Goal: Information Seeking & Learning: Check status

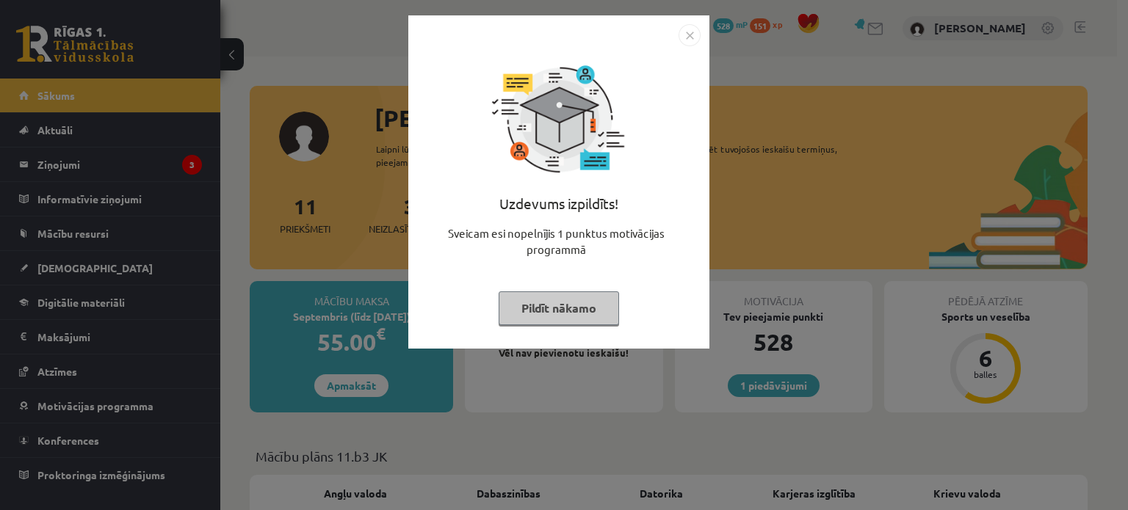
click at [582, 299] on button "Pildīt nākamo" at bounding box center [559, 309] width 120 height 34
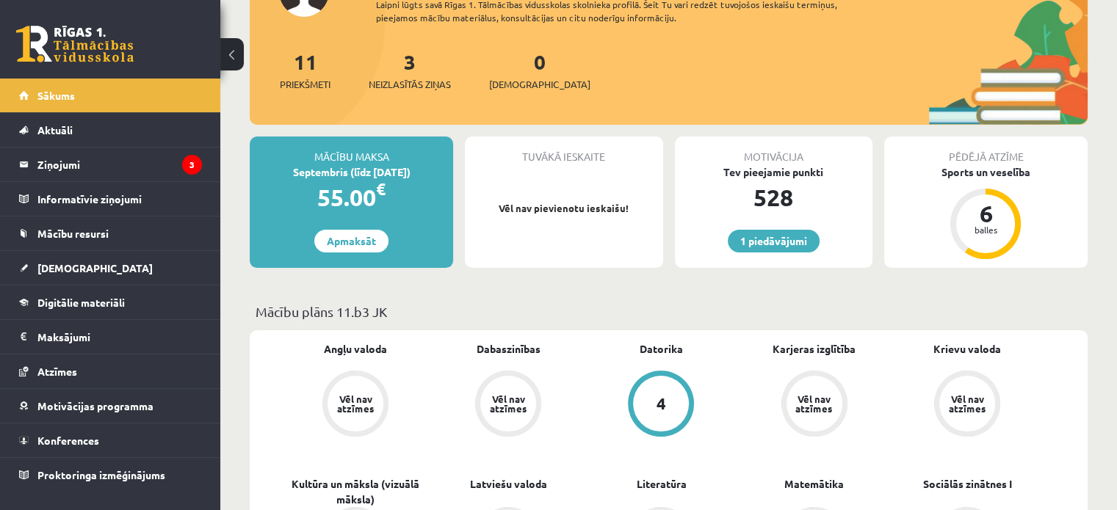
scroll to position [147, 0]
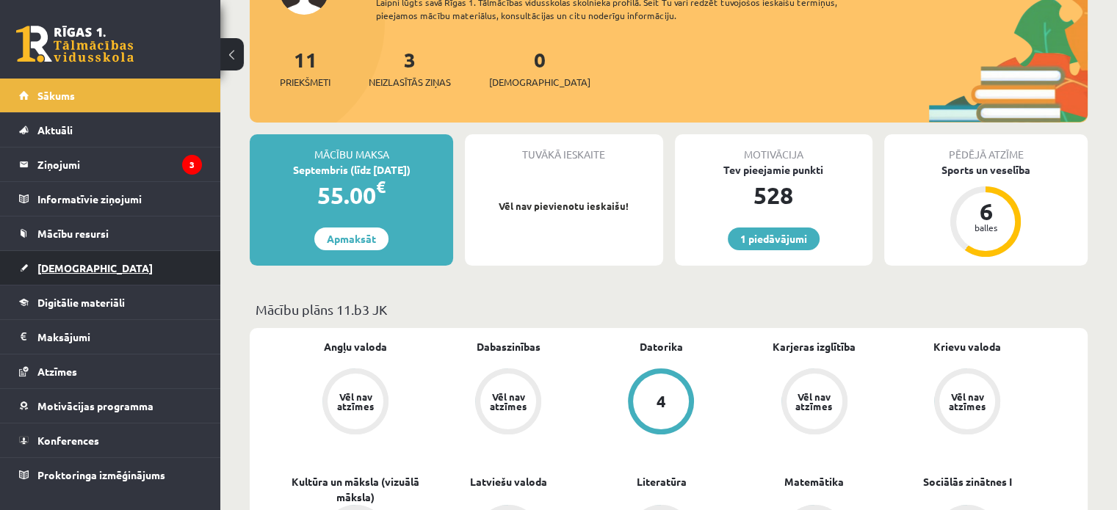
click at [42, 255] on link "[DEMOGRAPHIC_DATA]" at bounding box center [110, 268] width 183 height 34
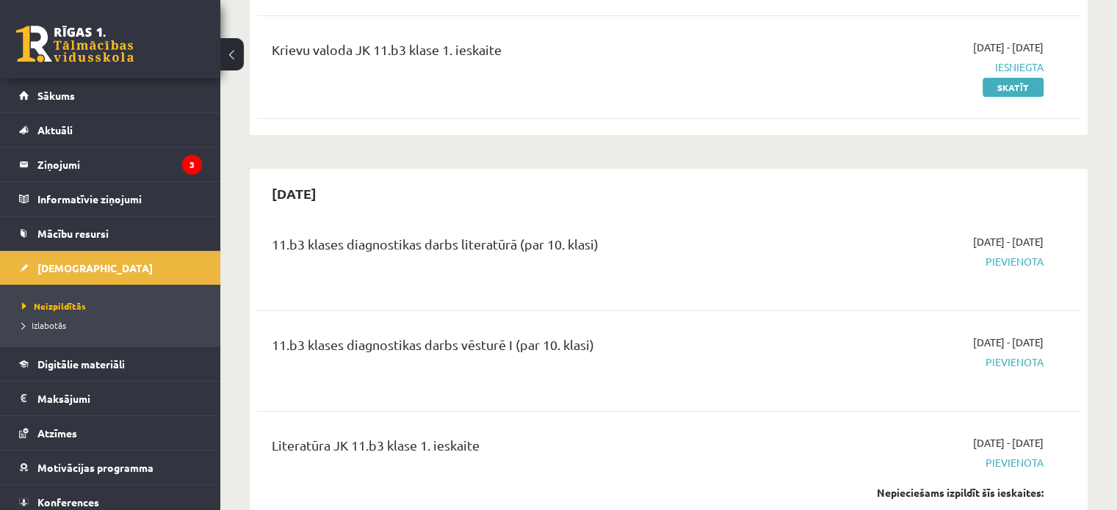
scroll to position [294, 0]
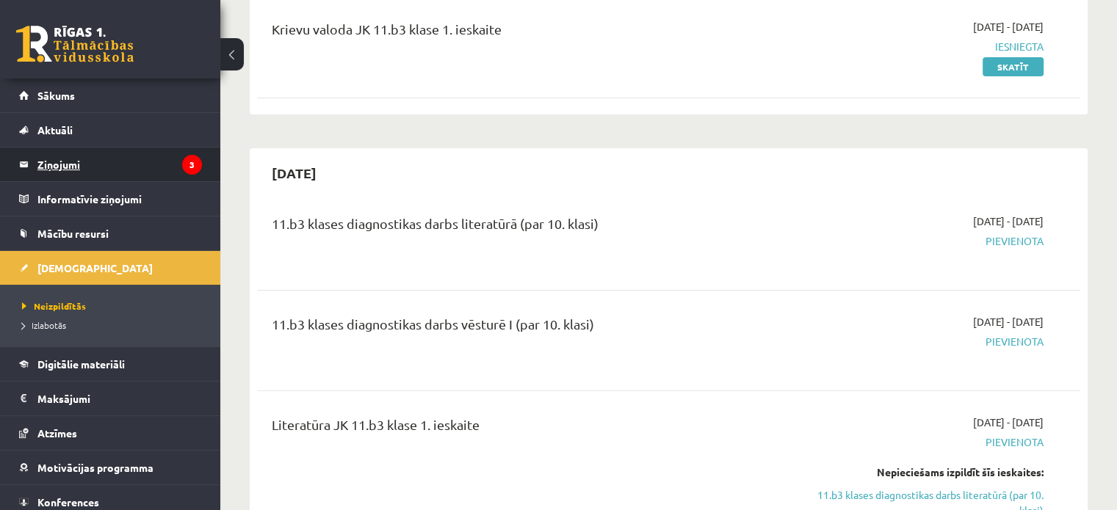
click at [112, 159] on legend "Ziņojumi 3" at bounding box center [119, 165] width 164 height 34
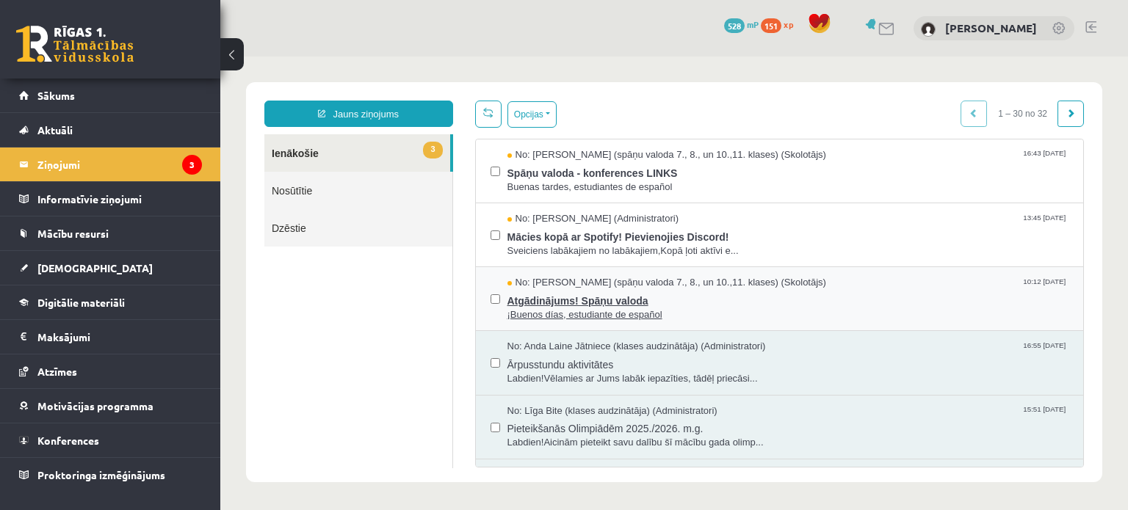
click at [702, 296] on span "Atgādinājums! Spāņu valoda" at bounding box center [788, 299] width 562 height 18
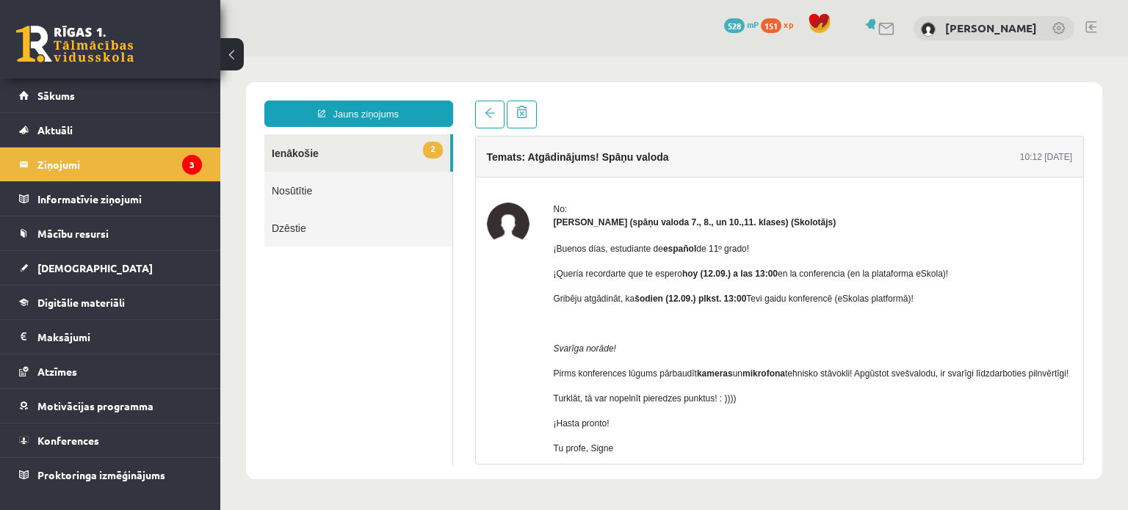
click at [327, 142] on link "2 Ienākošie" at bounding box center [357, 152] width 186 height 37
click at [364, 146] on link "2 Ienākošie" at bounding box center [357, 152] width 186 height 37
click at [155, 161] on legend "Ziņojumi 3" at bounding box center [119, 165] width 164 height 34
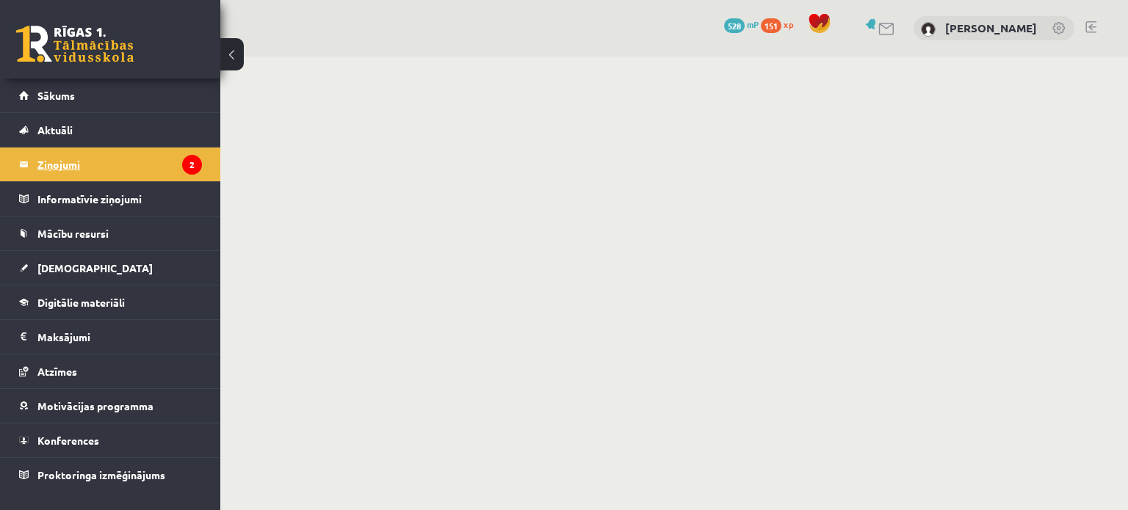
click at [110, 167] on legend "Ziņojumi 2" at bounding box center [119, 165] width 164 height 34
click at [160, 171] on legend "Ziņojumi 2" at bounding box center [119, 165] width 164 height 34
click at [159, 168] on legend "Ziņojumi 2" at bounding box center [119, 165] width 164 height 34
click at [73, 164] on legend "Ziņojumi 2" at bounding box center [119, 165] width 164 height 34
click at [78, 178] on legend "Ziņojumi 2" at bounding box center [119, 165] width 164 height 34
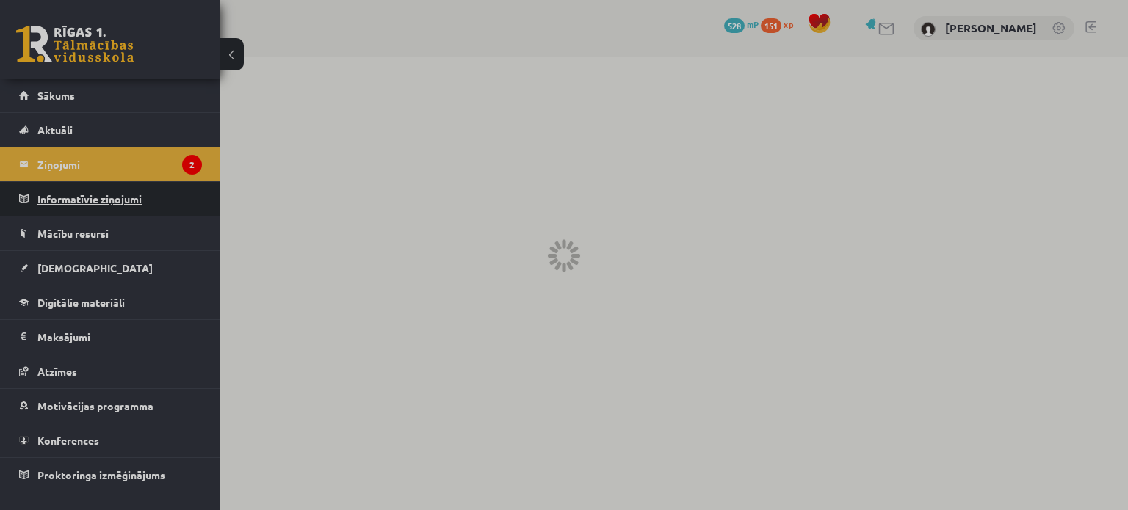
click at [82, 184] on legend "Informatīvie ziņojumi 0" at bounding box center [119, 199] width 164 height 34
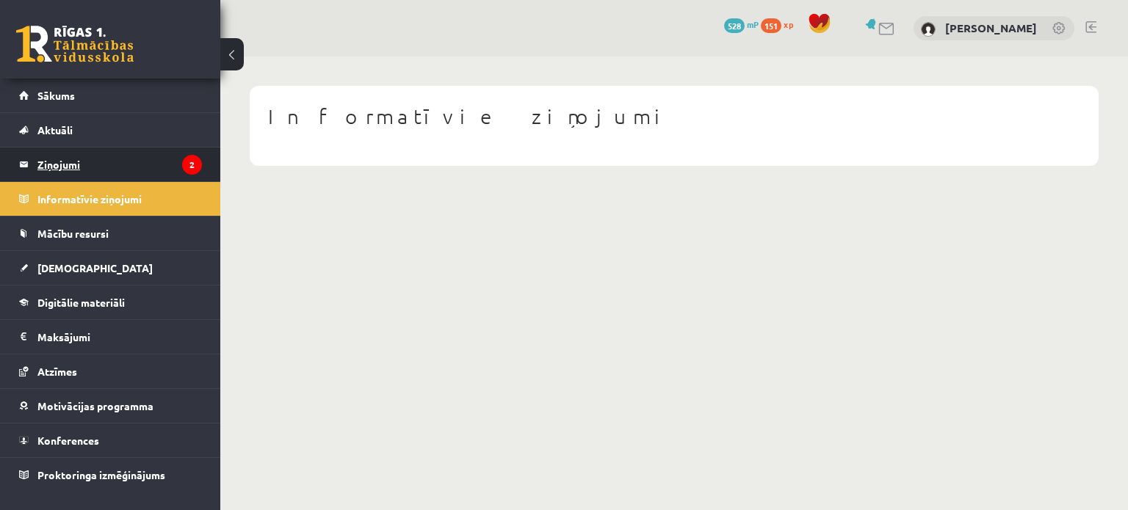
click at [77, 167] on legend "Ziņojumi 2" at bounding box center [119, 165] width 164 height 34
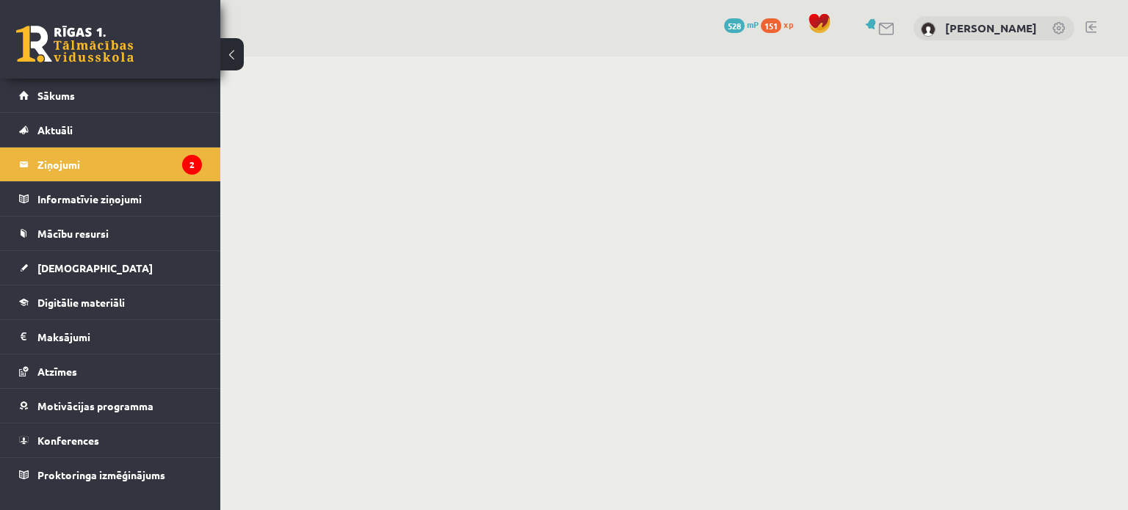
click at [234, 52] on button at bounding box center [231, 54] width 23 height 32
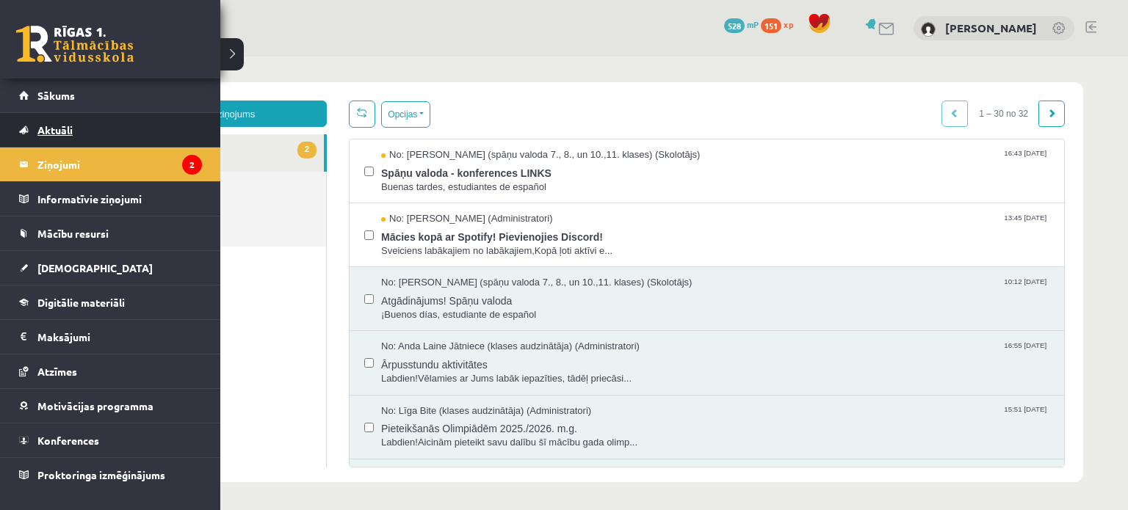
click at [56, 134] on span "Aktuāli" at bounding box center [54, 129] width 35 height 13
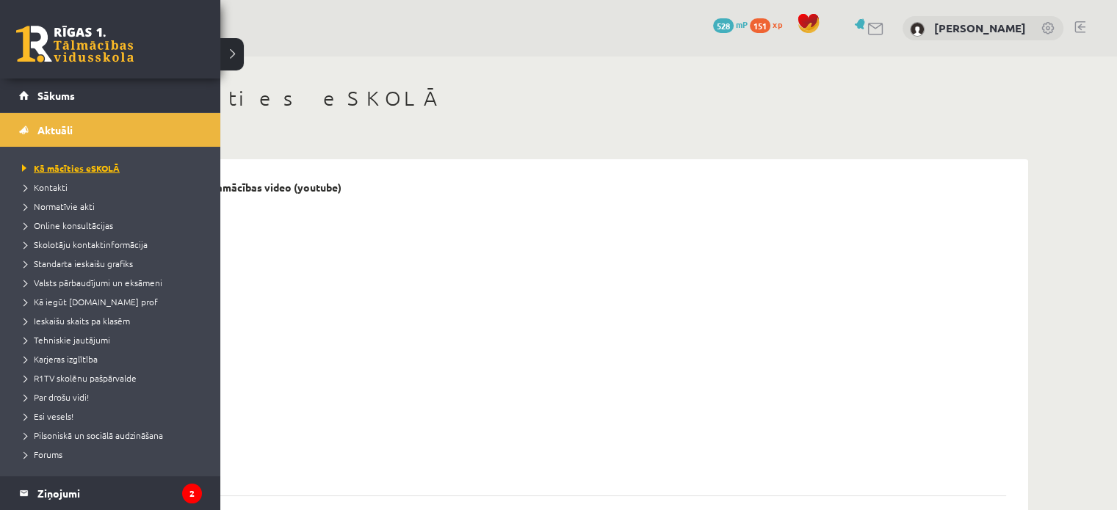
click at [48, 170] on span "Kā mācīties eSKOLĀ" at bounding box center [68, 168] width 101 height 12
click at [86, 487] on legend "Ziņojumi 2" at bounding box center [119, 494] width 164 height 34
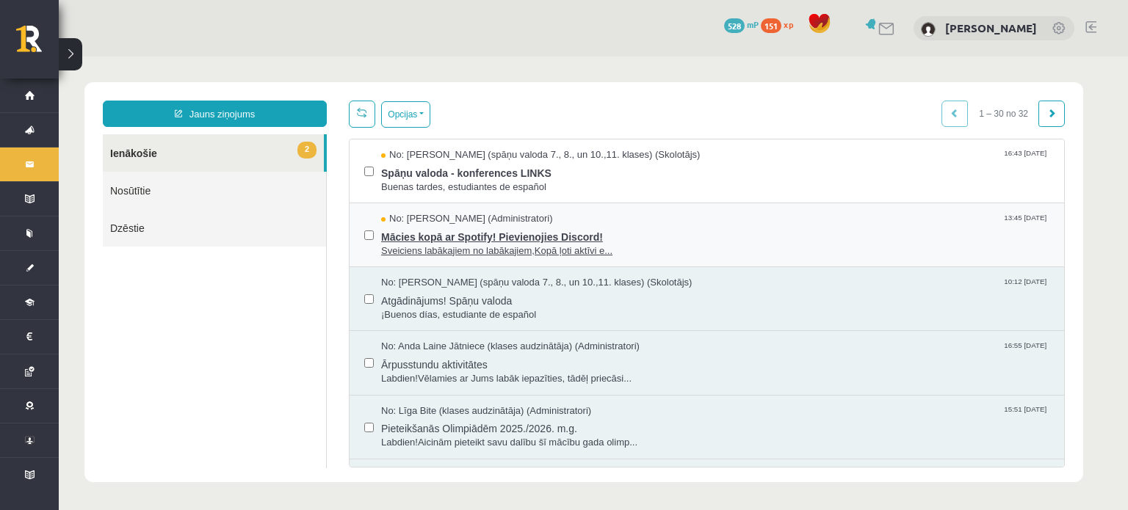
click at [427, 229] on span "Mācies kopā ar Spotify! Pievienojies Discord!" at bounding box center [715, 235] width 668 height 18
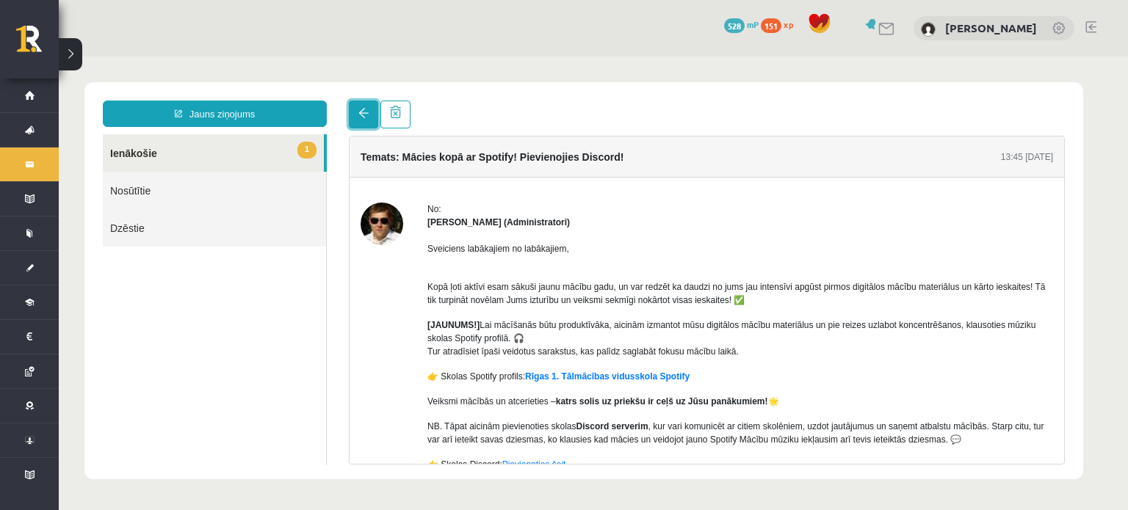
click at [360, 110] on span at bounding box center [363, 113] width 10 height 10
click at [358, 117] on span at bounding box center [363, 113] width 10 height 10
click at [246, 151] on link "1 Ienākošie" at bounding box center [213, 152] width 221 height 37
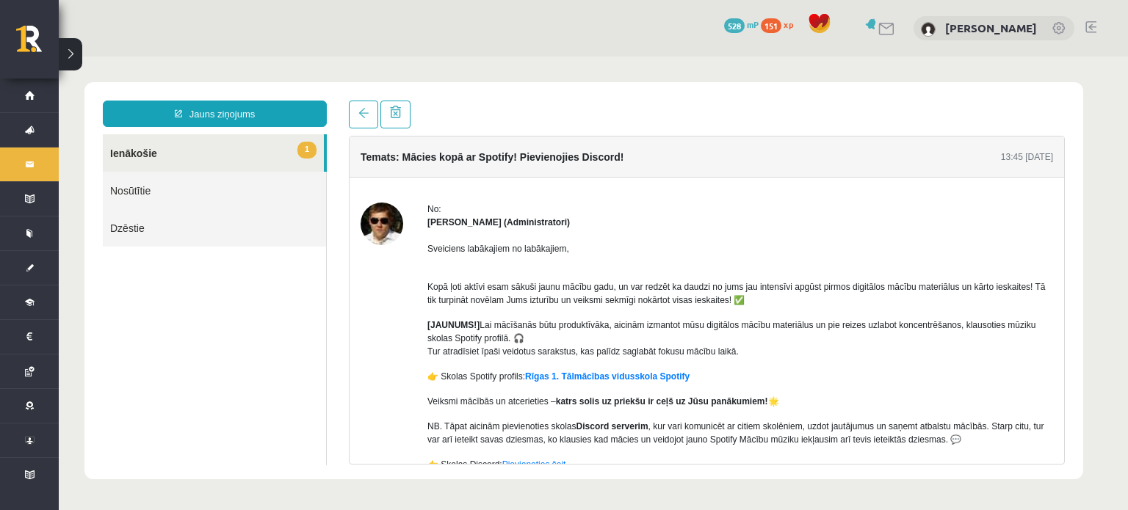
click at [236, 156] on link "1 Ienākošie" at bounding box center [213, 152] width 221 height 37
click at [217, 210] on link "Dzēstie" at bounding box center [214, 227] width 223 height 37
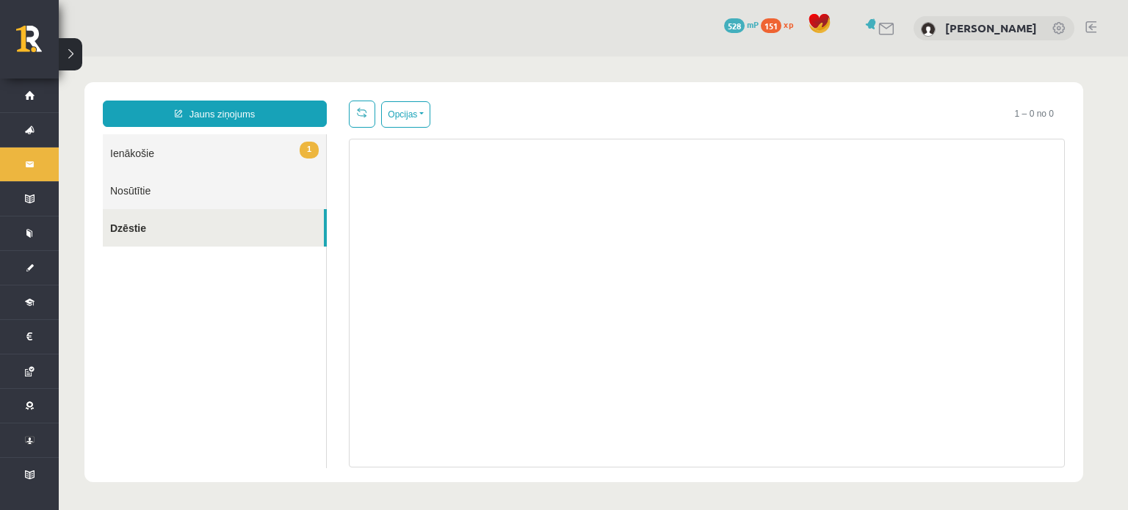
click at [222, 172] on link "Nosūtītie" at bounding box center [214, 190] width 223 height 37
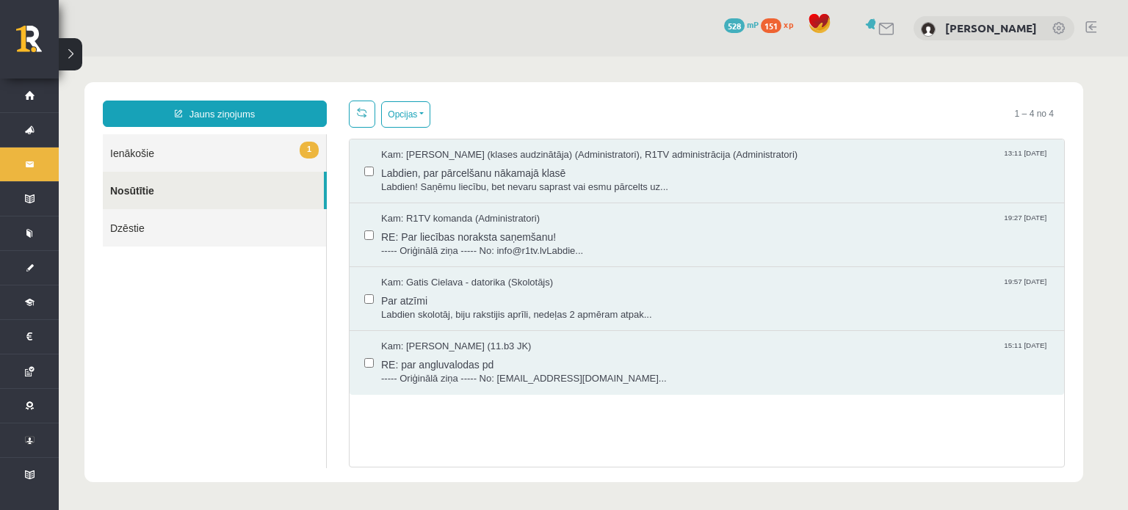
click at [224, 157] on link "1 Ienākošie" at bounding box center [214, 152] width 223 height 37
click at [225, 155] on link "1 Ienākošie" at bounding box center [214, 152] width 223 height 37
click at [237, 152] on link "1 Ienākošie" at bounding box center [214, 152] width 223 height 37
click at [305, 130] on div "Jauns ziņojums 1 Ienākošie Nosūtītie Dzēstie * ********* ********* *******" at bounding box center [215, 284] width 246 height 367
click at [310, 145] on span "1" at bounding box center [309, 150] width 19 height 17
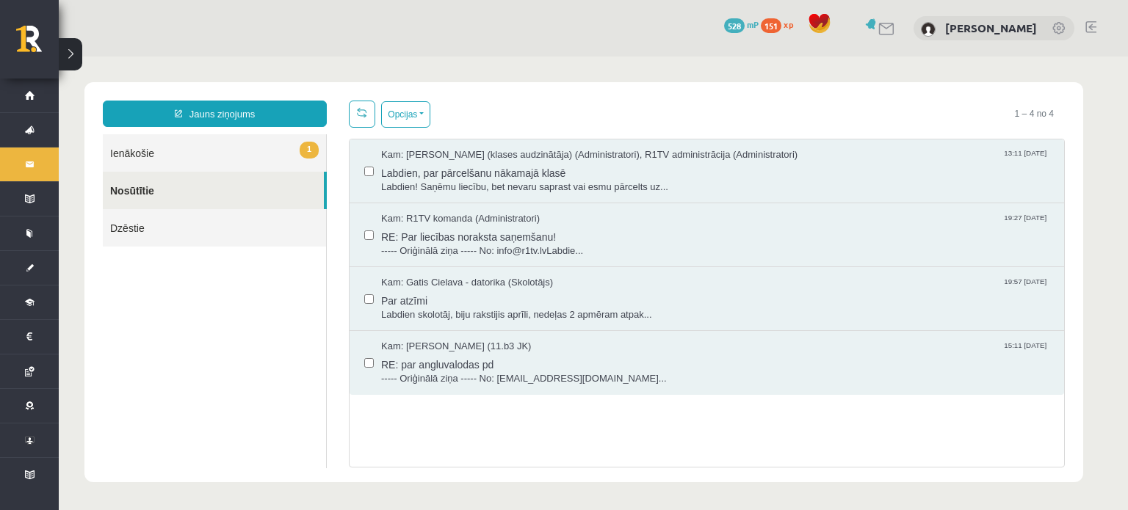
click at [310, 145] on span "1" at bounding box center [309, 150] width 19 height 17
click at [309, 145] on span "1" at bounding box center [309, 150] width 19 height 17
click at [308, 145] on span "1" at bounding box center [309, 150] width 19 height 17
click at [176, 149] on link "1 Ienākošie" at bounding box center [214, 152] width 223 height 37
click at [178, 148] on link "1 Ienākošie" at bounding box center [214, 152] width 223 height 37
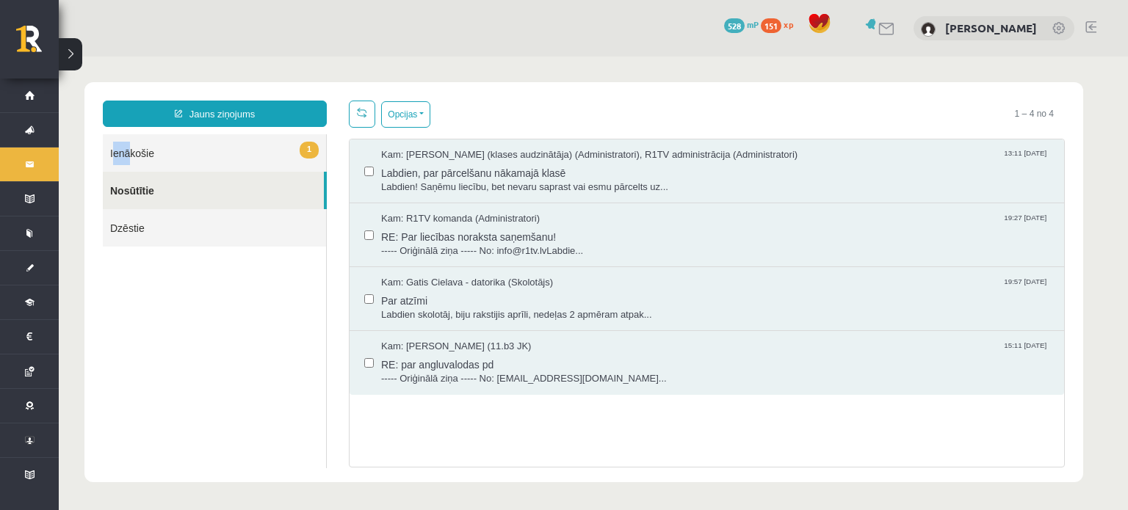
click at [123, 145] on div "Jauns ziņojums 1 Ienākošie Nosūtītie Dzēstie * ********* ********* *******" at bounding box center [215, 284] width 246 height 367
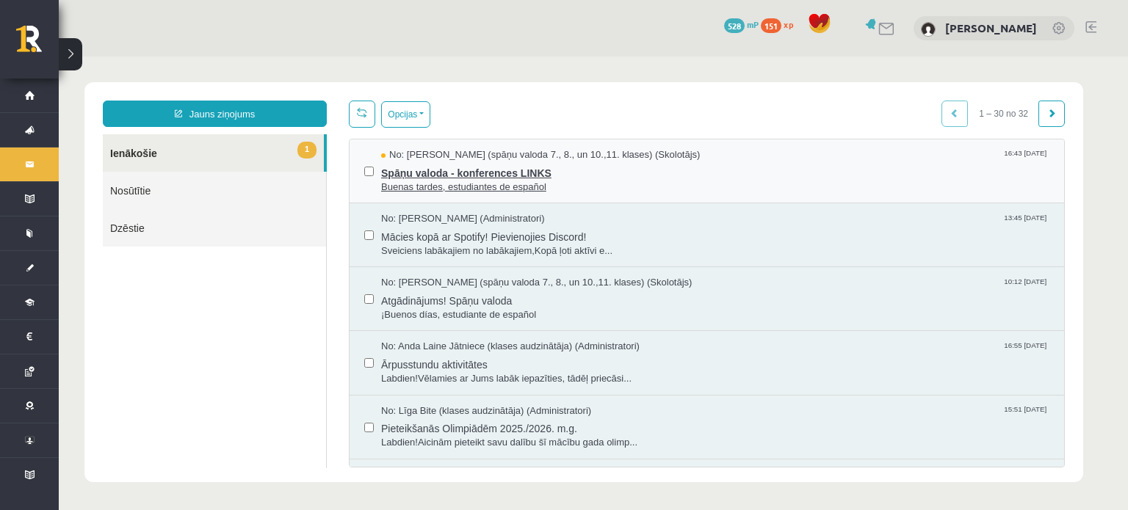
click at [508, 188] on span "Buenas tardes, estudiantes de español" at bounding box center [715, 188] width 668 height 14
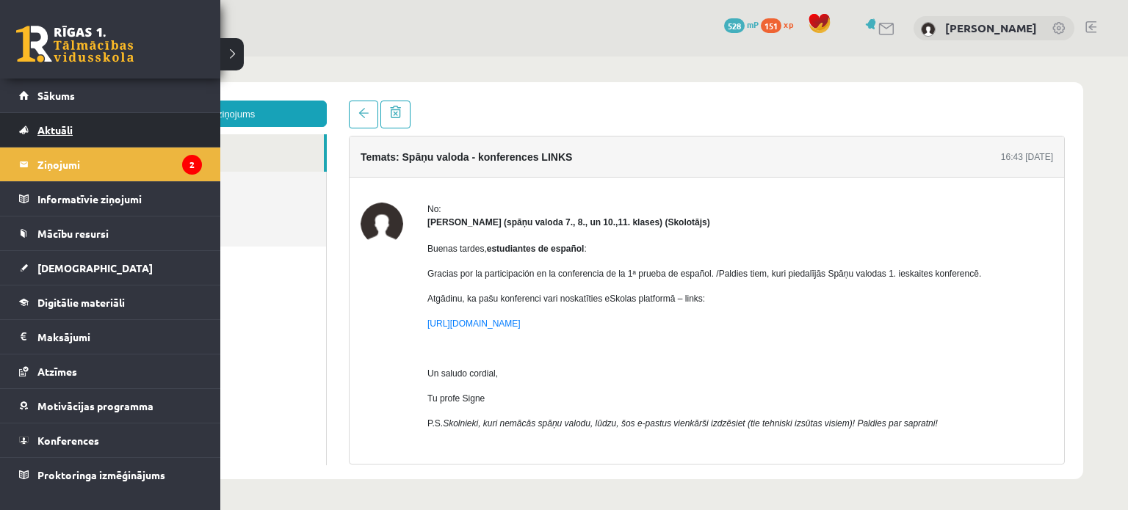
click at [73, 128] on link "Aktuāli" at bounding box center [110, 130] width 183 height 34
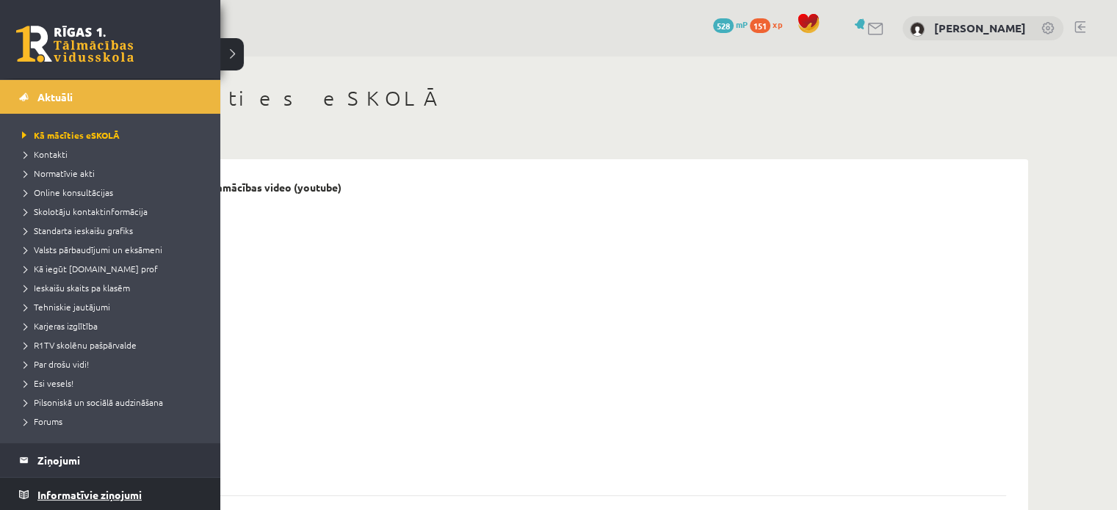
scroll to position [147, 0]
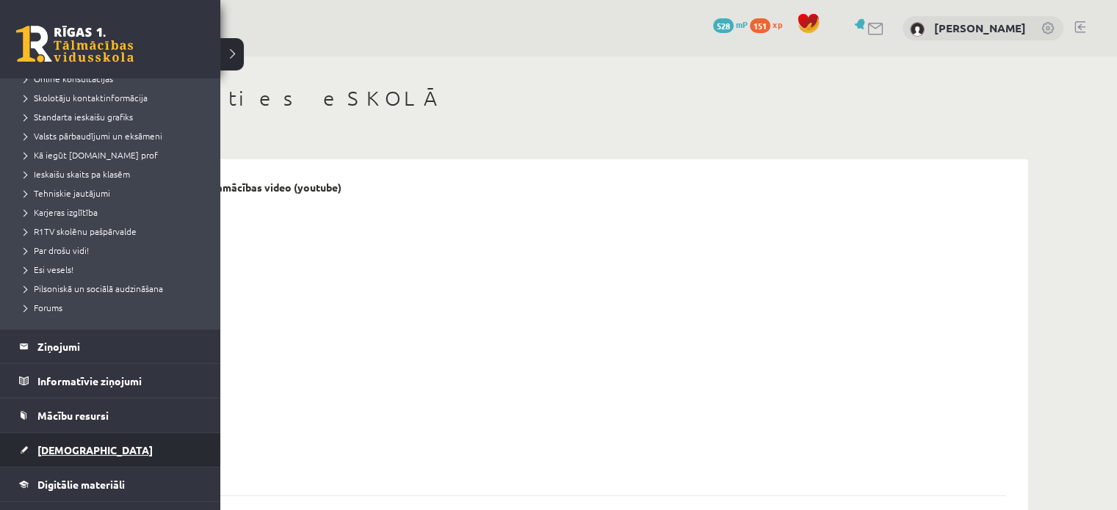
click at [76, 434] on link "[DEMOGRAPHIC_DATA]" at bounding box center [110, 450] width 183 height 34
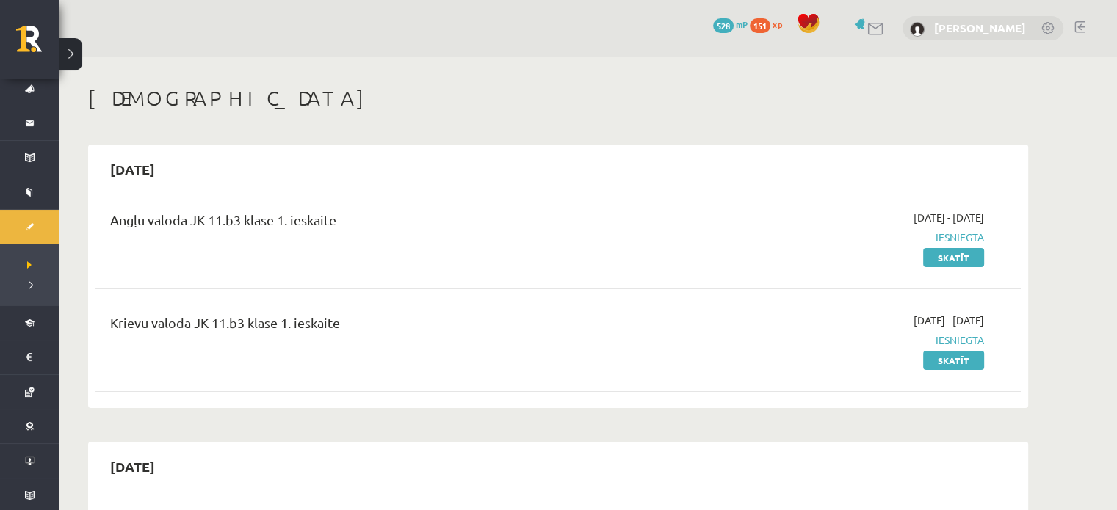
click at [1019, 23] on link "[PERSON_NAME]" at bounding box center [980, 28] width 92 height 15
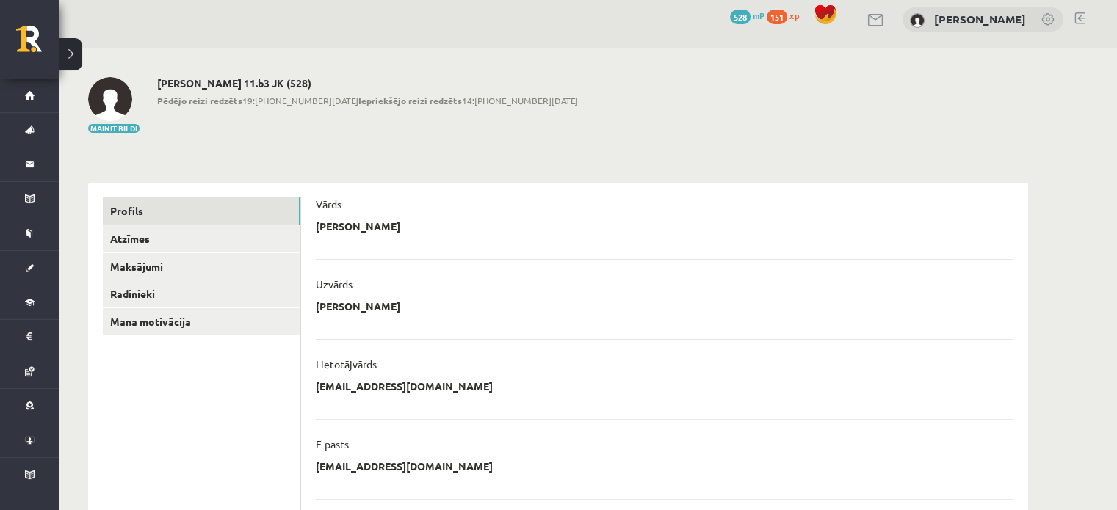
scroll to position [7, 0]
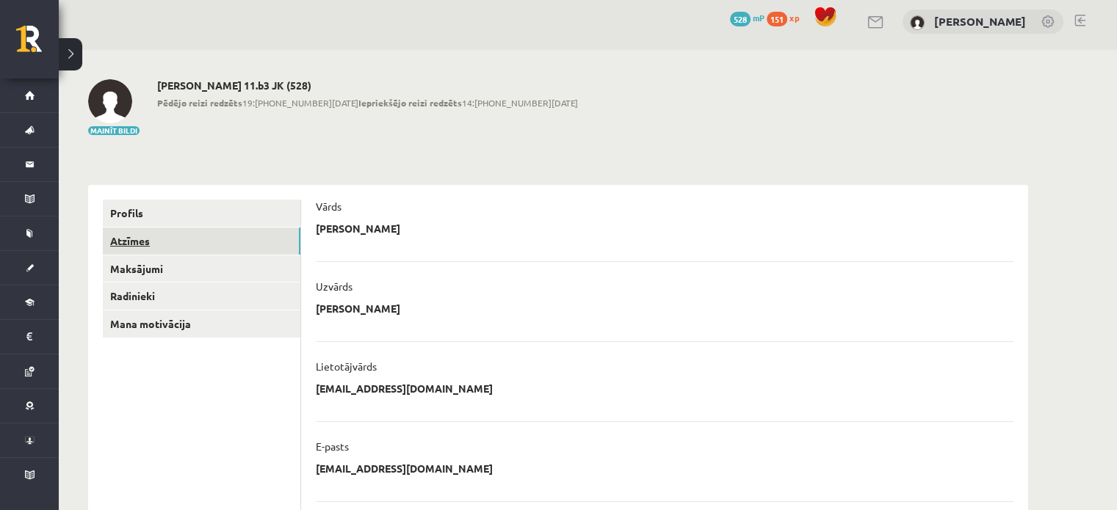
click at [200, 237] on link "Atzīmes" at bounding box center [202, 241] width 198 height 27
